Goal: Transaction & Acquisition: Purchase product/service

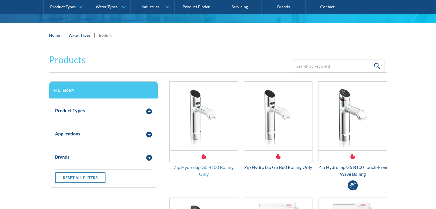
click at [212, 167] on div "Zip HydroTap G5 B100 Boiling Only" at bounding box center [203, 171] width 69 height 14
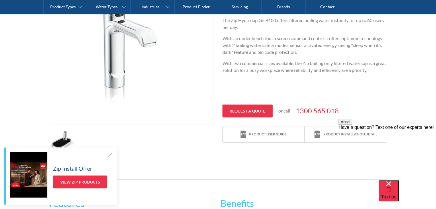
scroll to position [200, 0]
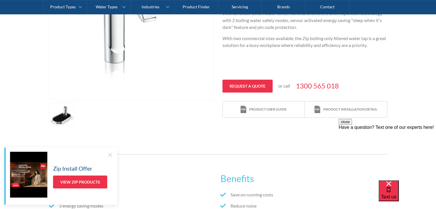
click at [63, 112] on link "open lightbox" at bounding box center [61, 114] width 25 height 23
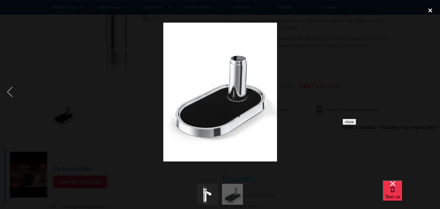
click at [430, 9] on div "close lightbox" at bounding box center [429, 10] width 19 height 13
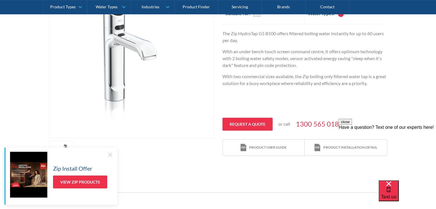
scroll to position [115, 0]
